Goal: Use online tool/utility

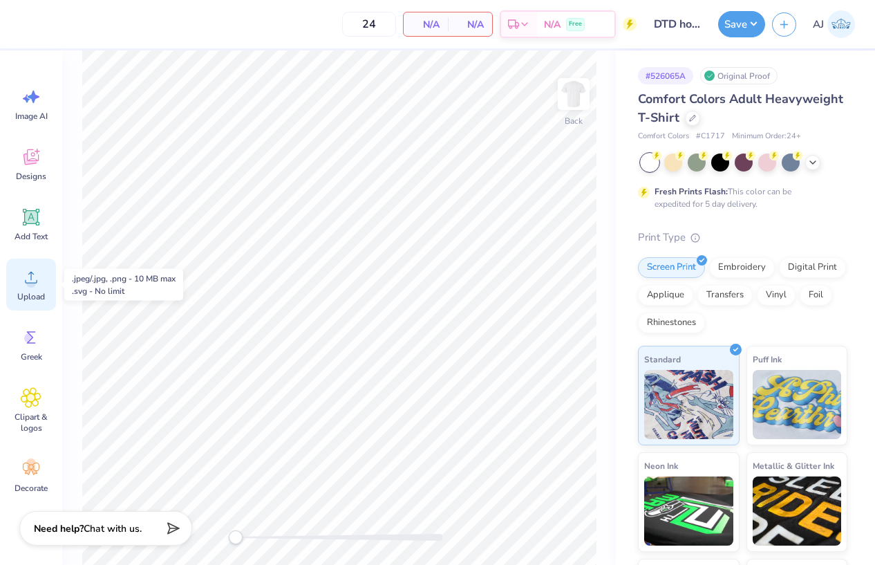
click at [39, 297] on span "Upload" at bounding box center [31, 296] width 28 height 11
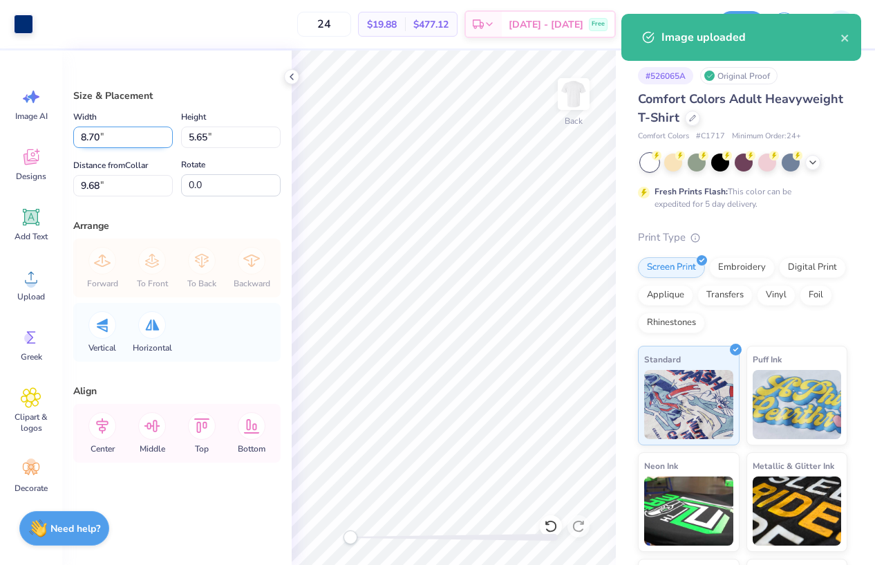
click at [96, 130] on input "8.70" at bounding box center [123, 137] width 100 height 21
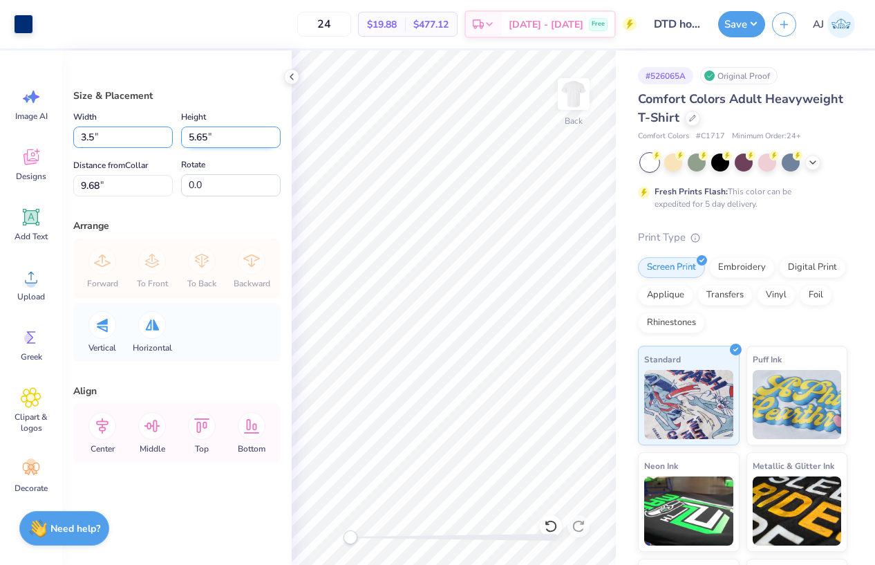
type input "3.50"
type input "2.27"
type input "11.36"
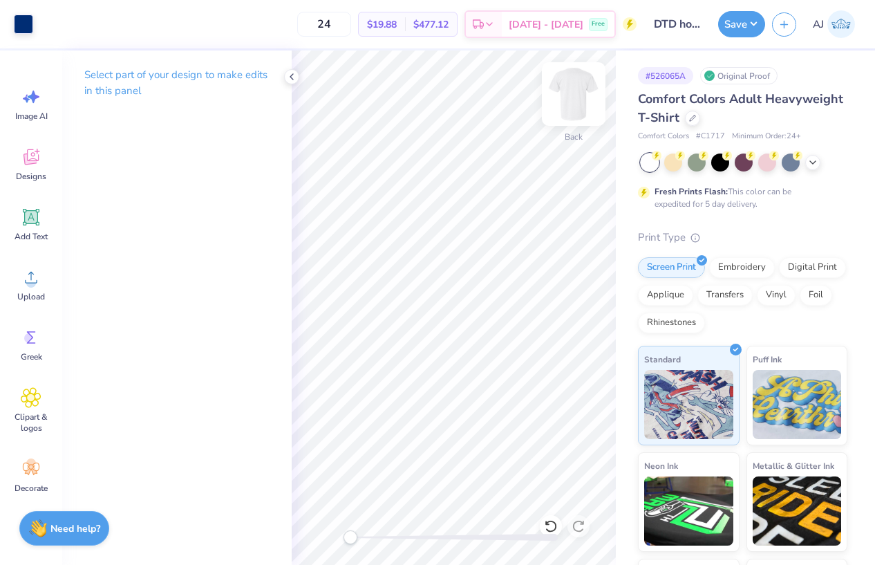
click at [568, 93] on img at bounding box center [573, 93] width 55 height 55
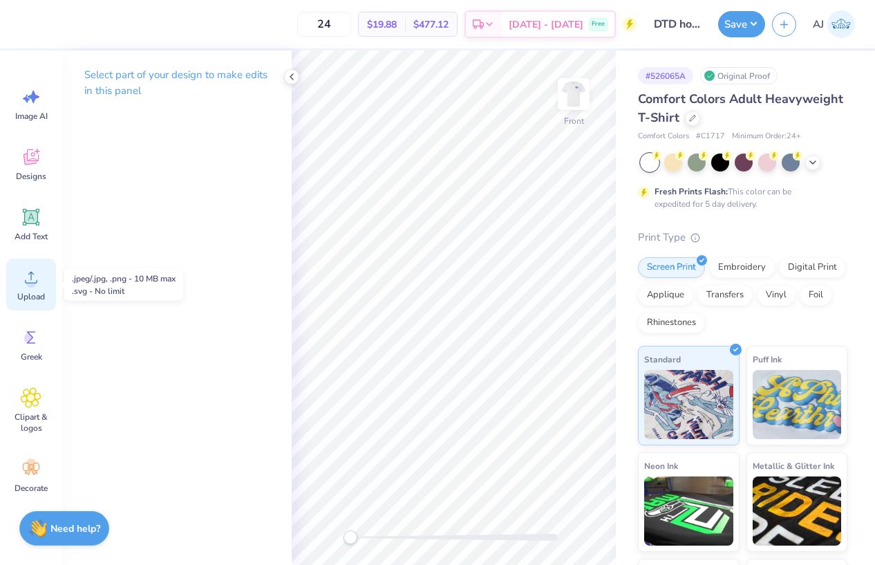
click at [37, 279] on icon at bounding box center [31, 277] width 21 height 21
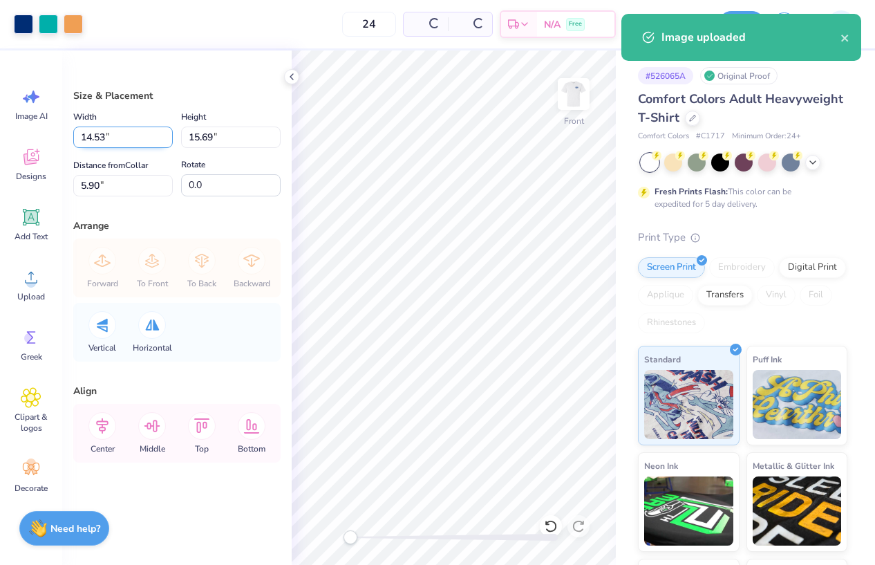
click at [97, 130] on input "14.53" at bounding box center [123, 137] width 100 height 21
type input "12.00"
type input "12.96"
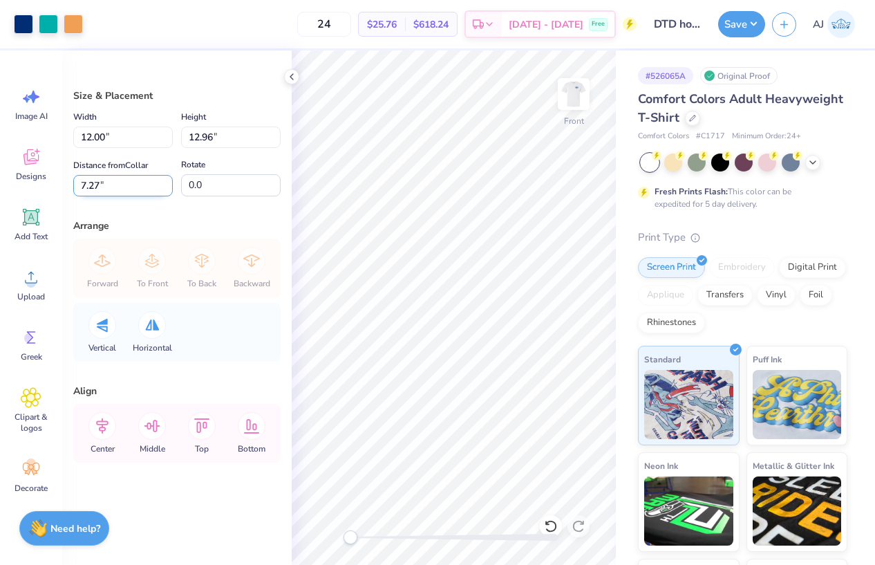
click at [93, 185] on input "7.27" at bounding box center [123, 185] width 100 height 21
type input "3"
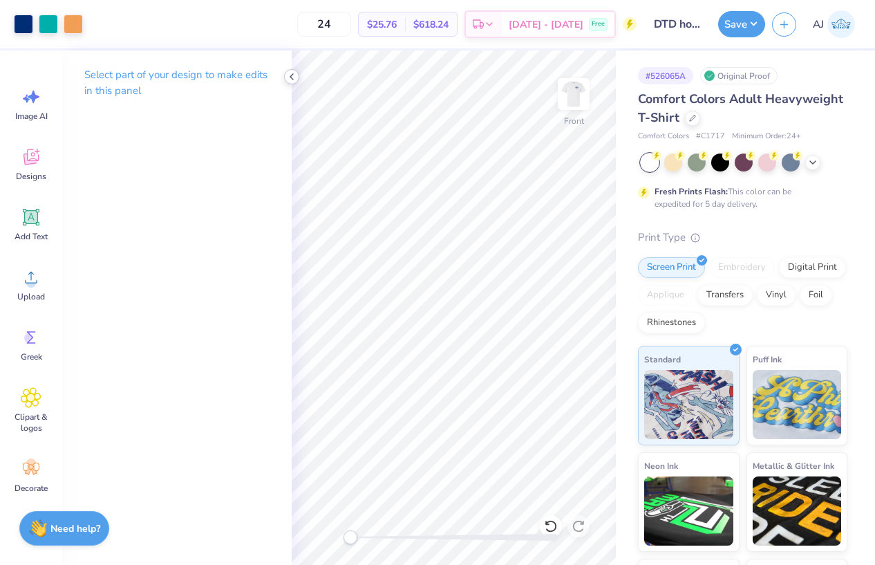
click at [292, 77] on icon at bounding box center [291, 76] width 11 height 11
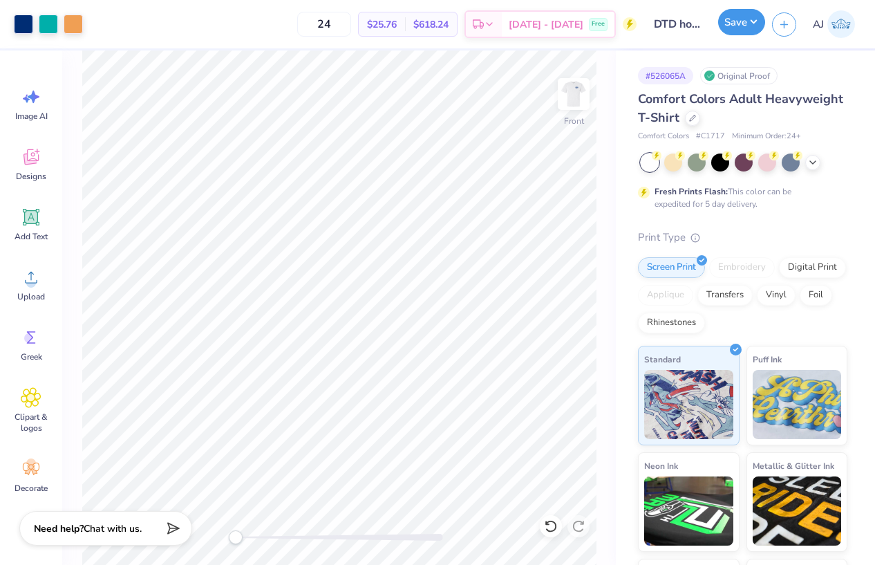
click at [756, 18] on button "Save" at bounding box center [741, 22] width 47 height 26
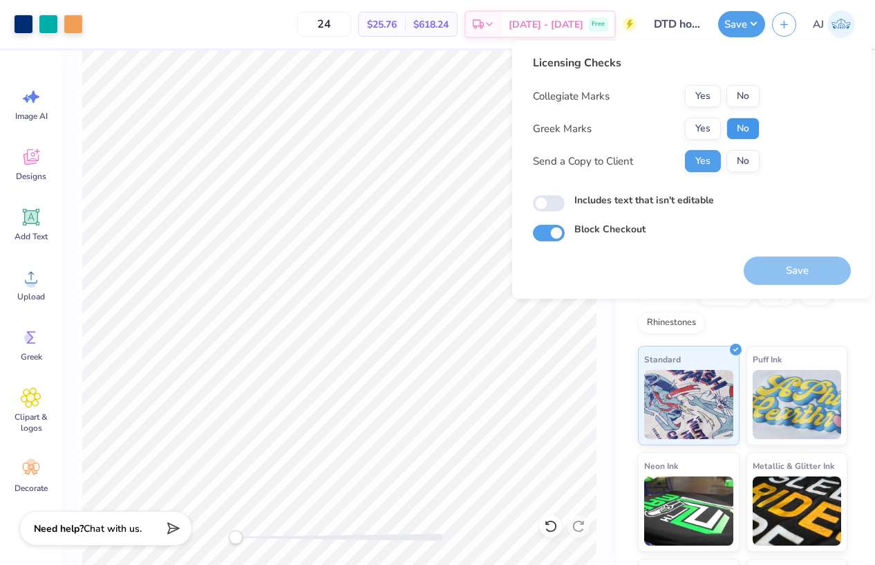
click at [747, 125] on button "No" at bounding box center [743, 129] width 33 height 22
click at [697, 129] on button "Yes" at bounding box center [703, 129] width 36 height 22
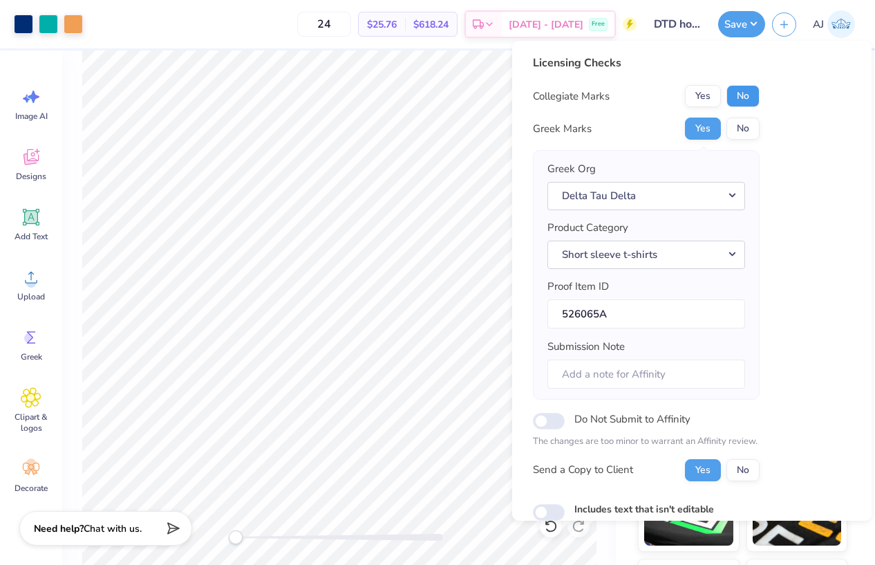
click at [742, 100] on button "No" at bounding box center [743, 96] width 33 height 22
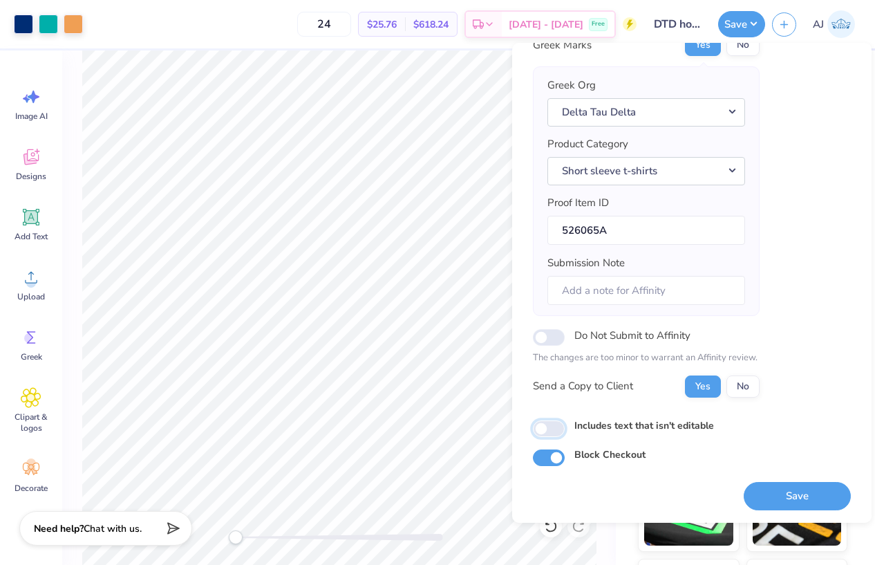
click at [549, 430] on input "Includes text that isn't editable" at bounding box center [549, 428] width 32 height 17
checkbox input "true"
click at [763, 488] on button "Save" at bounding box center [797, 496] width 107 height 28
